Goal: Information Seeking & Learning: Learn about a topic

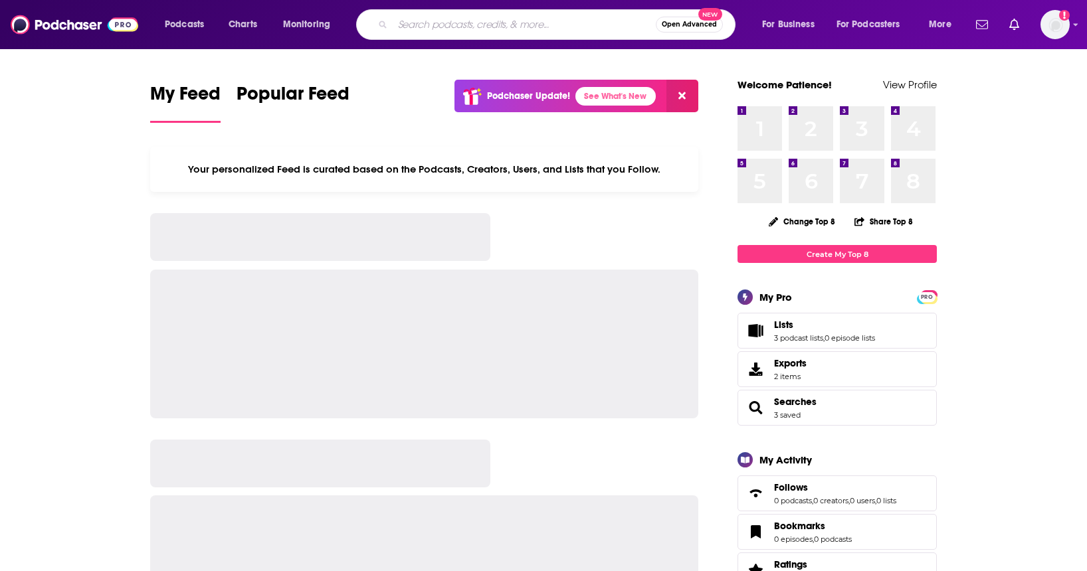
click at [403, 25] on input "Search podcasts, credits, & more..." at bounding box center [524, 24] width 263 height 21
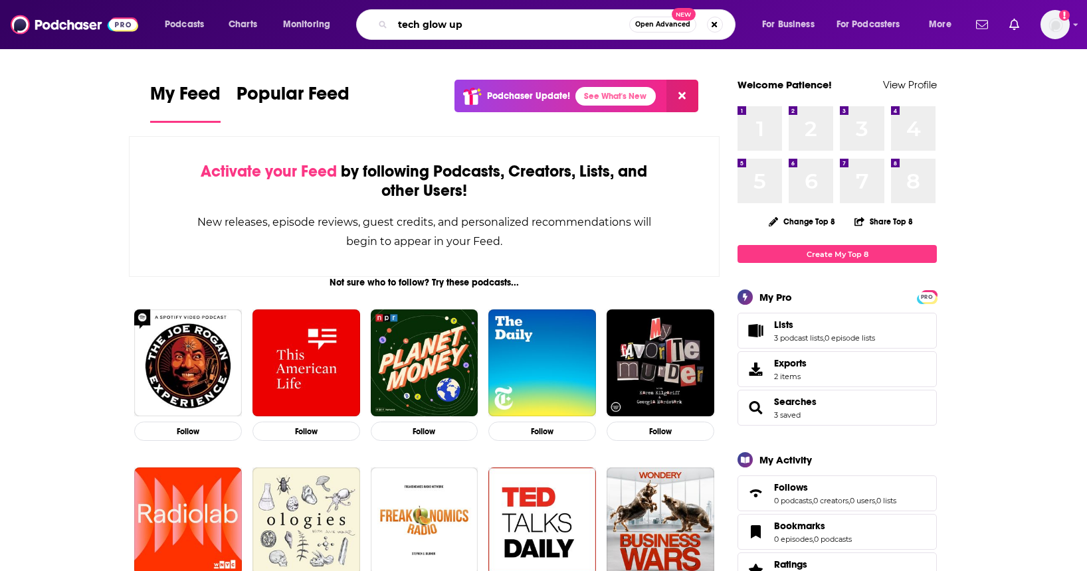
type input "tech glow up"
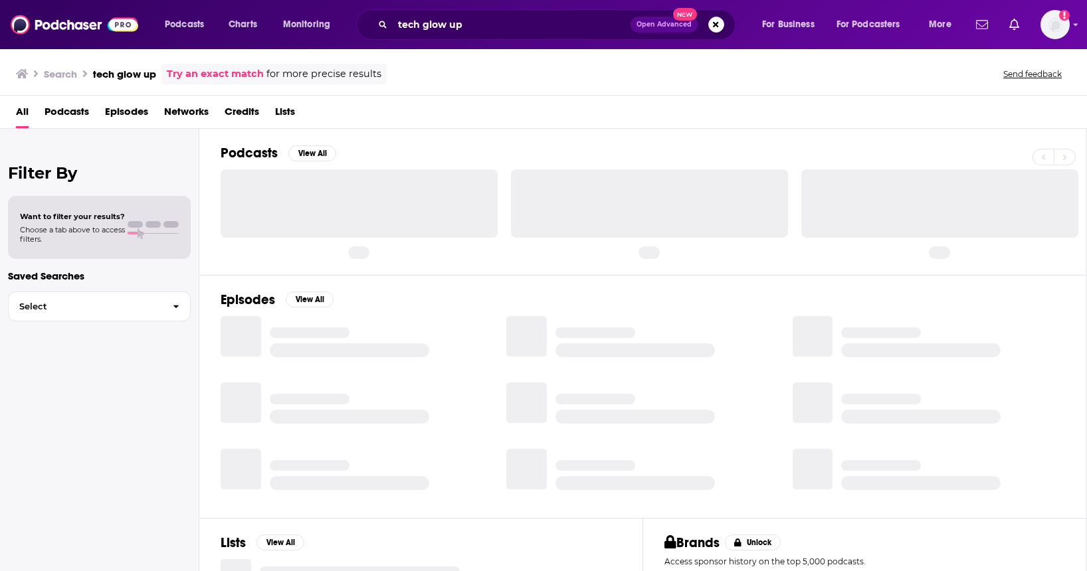
click at [57, 115] on span "Podcasts" at bounding box center [67, 114] width 45 height 27
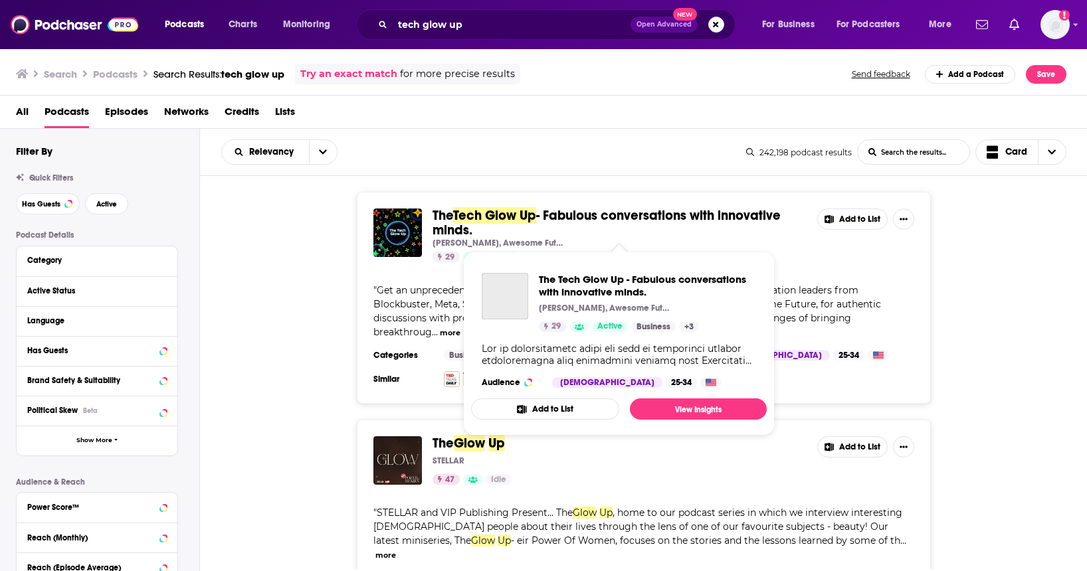
click at [504, 213] on span "Tech Glow Up" at bounding box center [494, 215] width 83 height 17
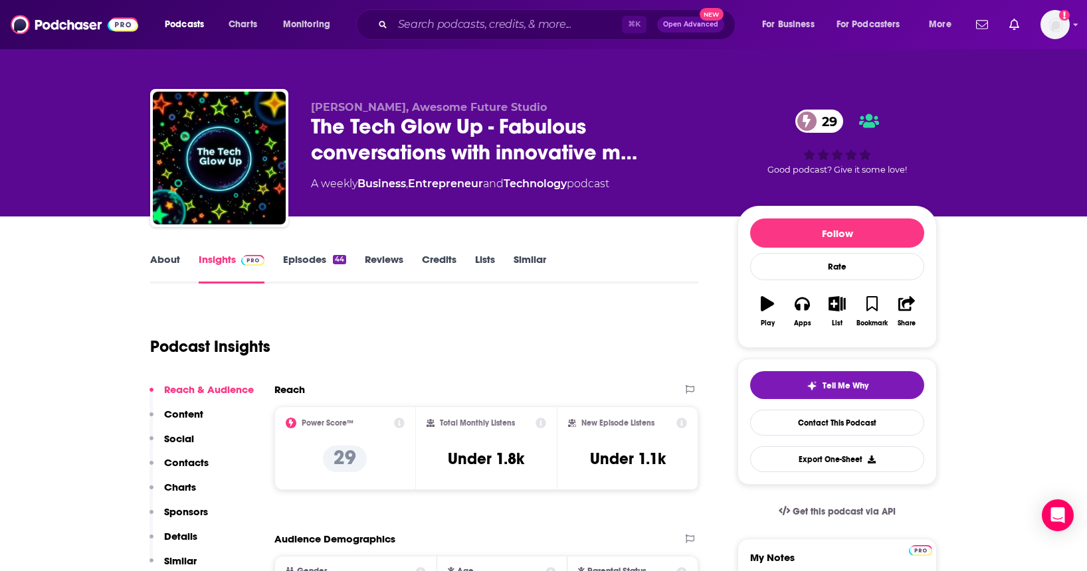
click at [168, 258] on link "About" at bounding box center [165, 268] width 30 height 31
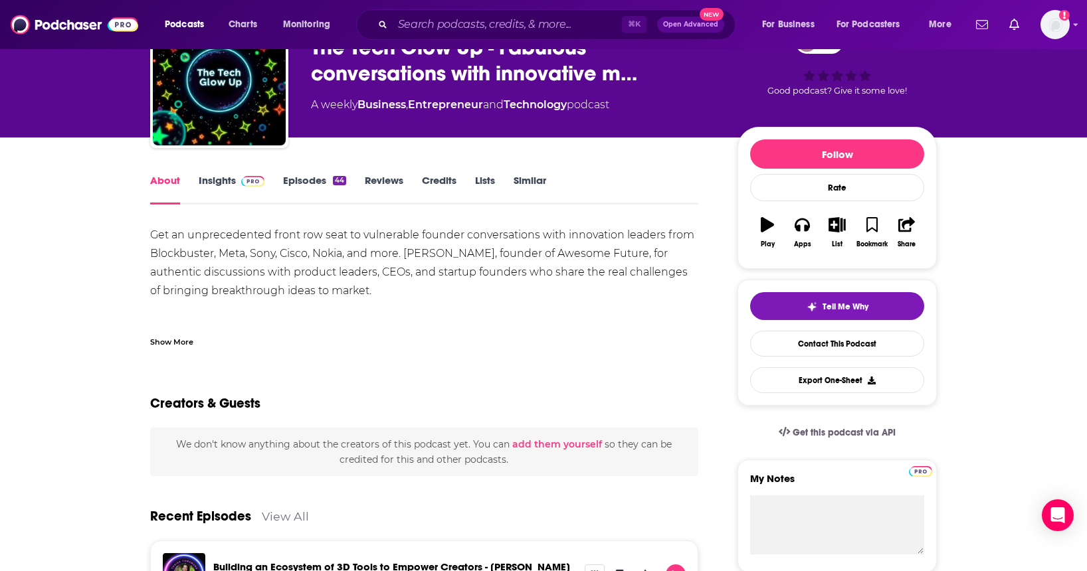
scroll to position [78, 0]
